Goal: Task Accomplishment & Management: Use online tool/utility

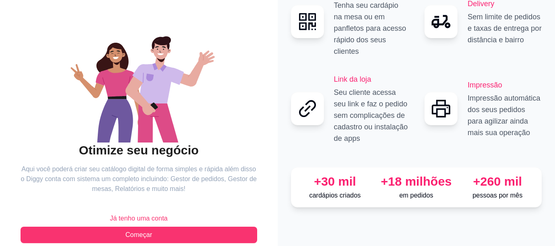
scroll to position [67, 0]
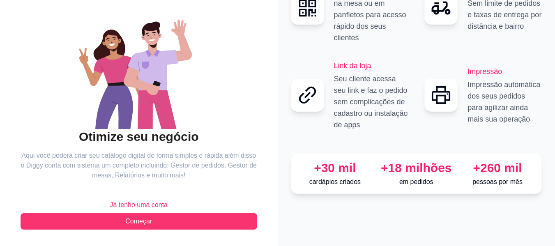
click at [166, 206] on span "Já tenho uma conta" at bounding box center [139, 205] width 58 height 10
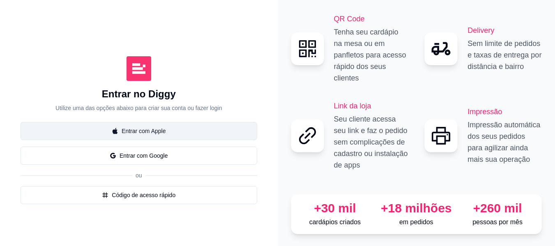
click at [171, 126] on button "Entrar com Apple" at bounding box center [139, 131] width 237 height 18
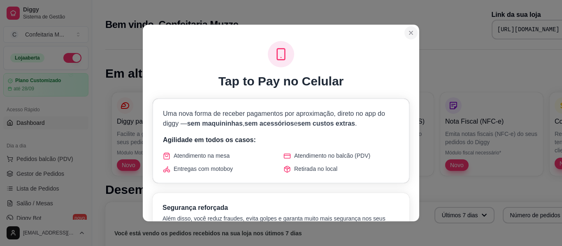
click at [379, 64] on section "Tap to Pay no Celular Uma nova forma de receber pagamentos por aproximação, dir…" at bounding box center [281, 123] width 276 height 197
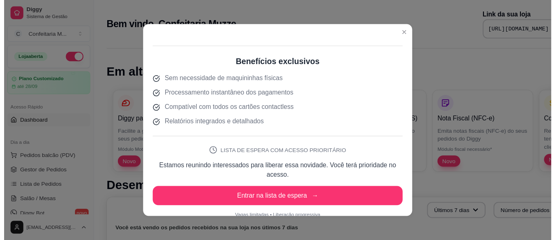
scroll to position [281, 0]
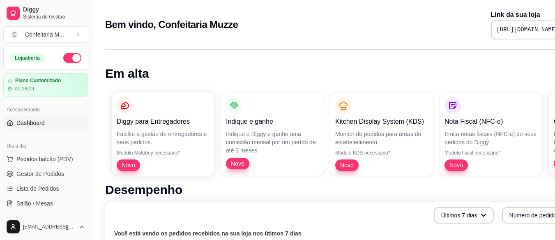
click at [507, 32] on pre "[URL][DOMAIN_NAME]" at bounding box center [528, 29] width 62 height 8
click at [508, 29] on pre "[URL][DOMAIN_NAME]" at bounding box center [528, 29] width 62 height 8
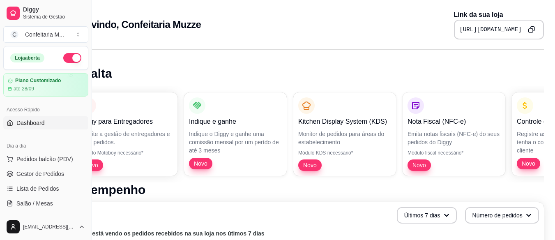
click at [531, 30] on icon "Copy to clipboard" at bounding box center [531, 29] width 7 height 7
